Goal: Find specific page/section: Find specific page/section

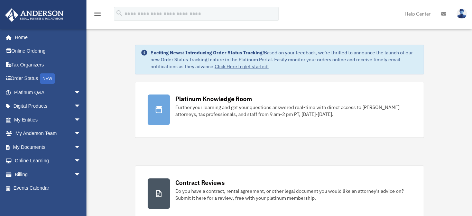
scroll to position [31, 0]
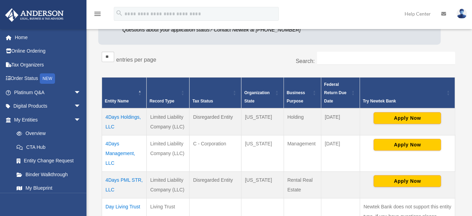
scroll to position [125, 0]
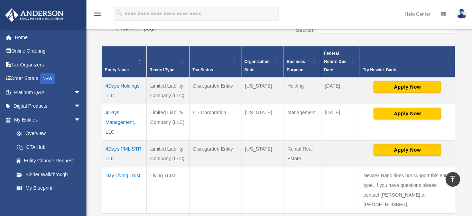
click at [130, 147] on td "4Days PML STR, LLC" at bounding box center [124, 153] width 45 height 27
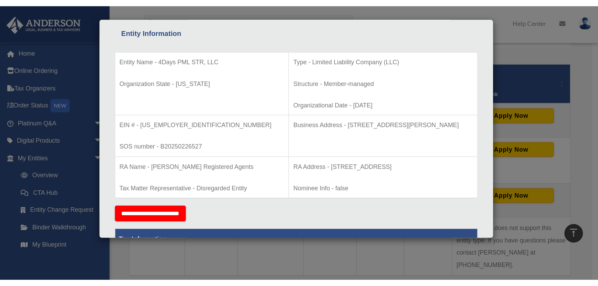
scroll to position [131, 0]
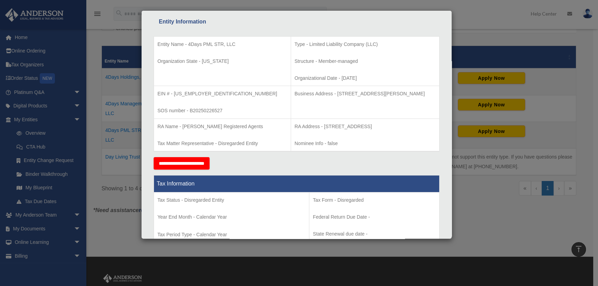
click at [471, 26] on div "Details × Articles Sent Organizational Date" at bounding box center [299, 143] width 598 height 286
